Goal: Check status: Check status

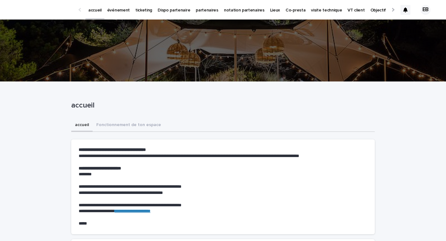
click at [113, 11] on p "événement" at bounding box center [118, 6] width 23 height 13
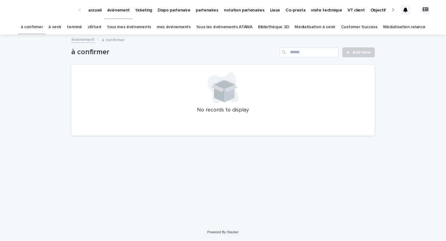
click at [220, 31] on link "tous les événements ATAWA" at bounding box center [225, 27] width 56 height 15
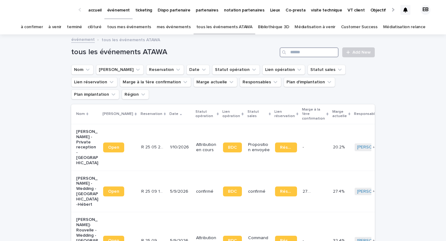
click at [300, 54] on input "Search" at bounding box center [309, 52] width 59 height 10
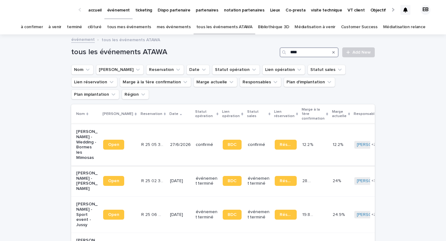
type input "****"
click at [141, 141] on p "R 25 05 3302" at bounding box center [152, 144] width 23 height 7
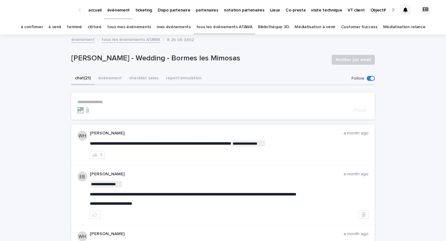
click at [107, 78] on button "événement" at bounding box center [110, 78] width 31 height 13
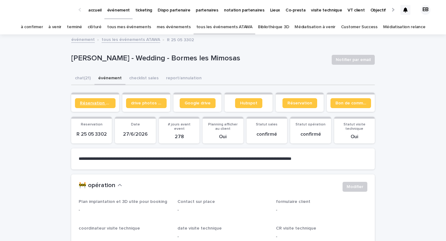
click at [106, 103] on span "Réservation client" at bounding box center [95, 103] width 31 height 4
click at [84, 77] on button "chat (21)" at bounding box center [82, 78] width 23 height 13
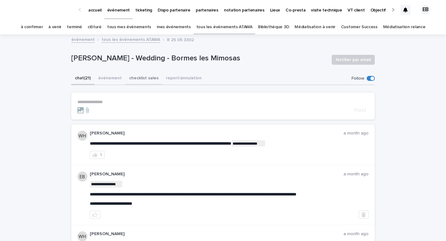
click at [126, 81] on button "checklist sales" at bounding box center [144, 78] width 37 height 13
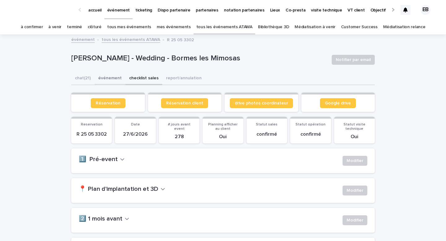
click at [114, 80] on button "événement" at bounding box center [110, 78] width 31 height 13
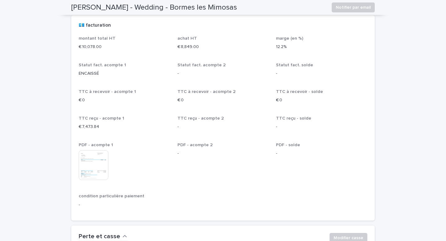
scroll to position [1091, 0]
drag, startPoint x: 80, startPoint y: 66, endPoint x: 108, endPoint y: 66, distance: 27.9
click at [108, 66] on span "Statut fact. acompte 1" at bounding box center [102, 65] width 47 height 4
click at [108, 73] on p "ENCAISSÉ" at bounding box center [124, 73] width 91 height 7
drag, startPoint x: 78, startPoint y: 120, endPoint x: 106, endPoint y: 128, distance: 28.9
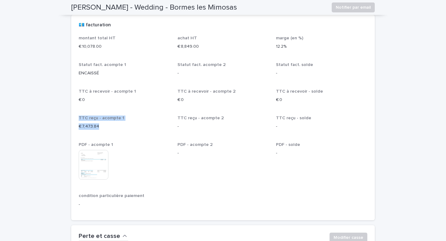
click at [106, 128] on div "montant total HT € 10,078.00 achat HT € 8,849.00 marge (en %) 12.2% Statut fact…" at bounding box center [223, 128] width 304 height 185
click at [166, 98] on p "€ 0" at bounding box center [124, 100] width 91 height 7
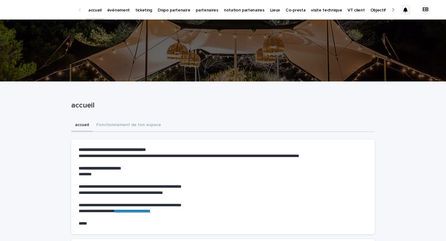
click at [114, 9] on p "événement" at bounding box center [118, 6] width 23 height 13
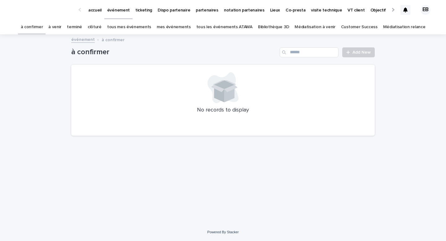
click at [61, 28] on link "à venir" at bounding box center [54, 27] width 13 height 15
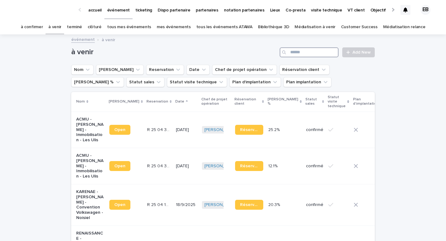
click at [324, 57] on input "Search" at bounding box center [309, 52] width 59 height 10
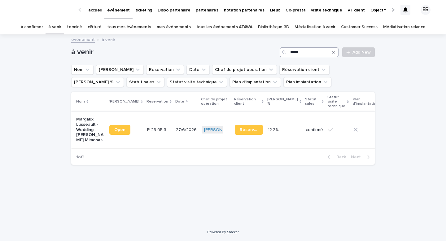
type input "*****"
click at [147, 122] on td "R 25 05 3302 R 25 05 3302" at bounding box center [159, 130] width 29 height 36
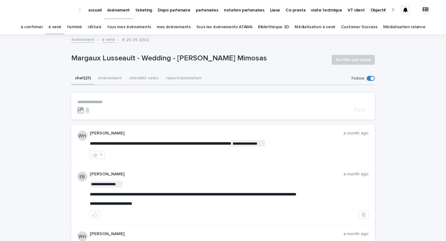
click at [141, 102] on p "**********" at bounding box center [223, 102] width 291 height 5
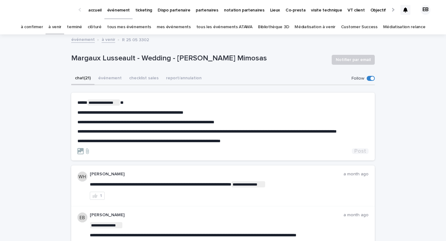
click at [362, 154] on span "Post" at bounding box center [361, 152] width 12 height 6
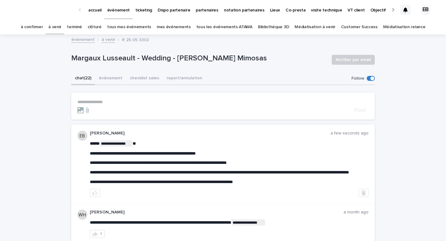
click at [91, 9] on p "accueil" at bounding box center [94, 6] width 13 height 13
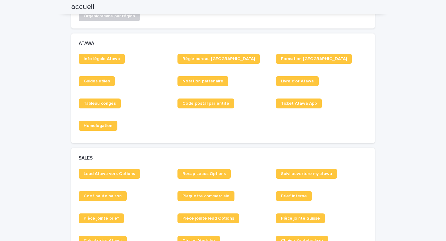
scroll to position [368, 0]
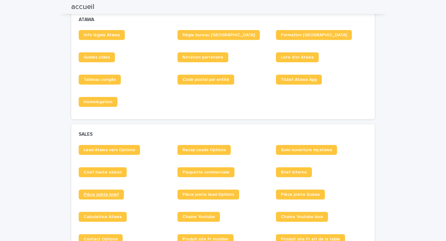
click at [108, 193] on span "Pièce jointe brief" at bounding box center [101, 195] width 35 height 4
